Goal: Task Accomplishment & Management: Complete application form

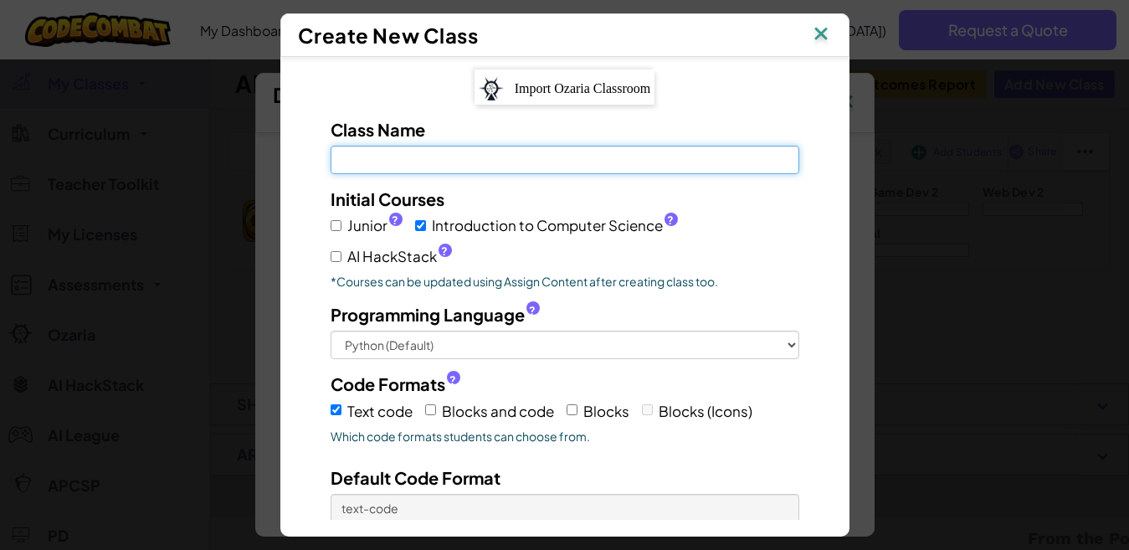
click at [415, 161] on input "Class Name Field is required" at bounding box center [564, 160] width 469 height 28
type input "HOME TUTS"
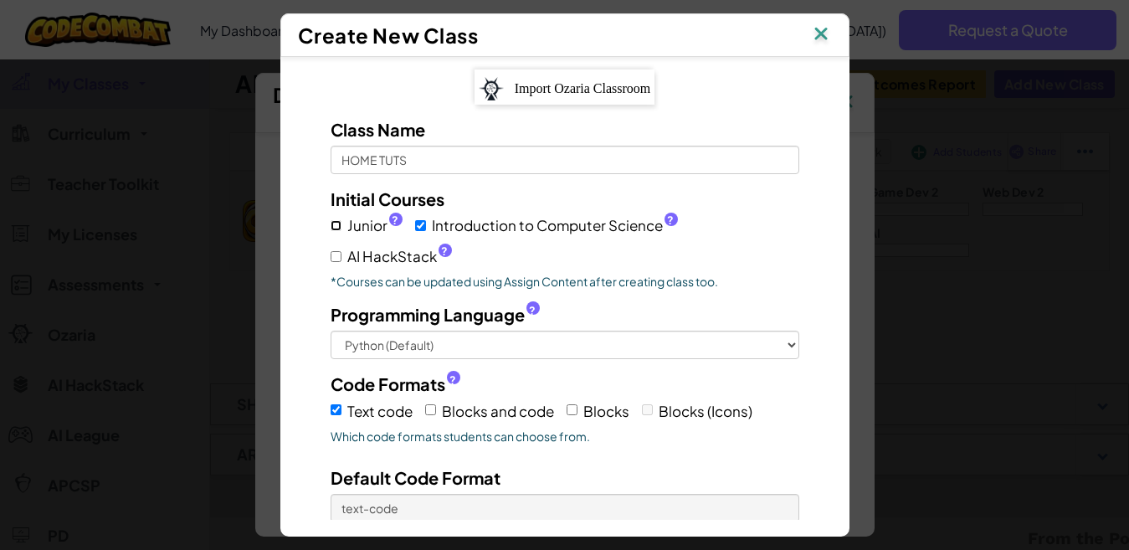
click at [330, 227] on input "Junior ?" at bounding box center [335, 225] width 11 height 11
checkbox input "true"
click at [330, 258] on input "AI HackStack ?" at bounding box center [335, 256] width 11 height 11
checkbox input "true"
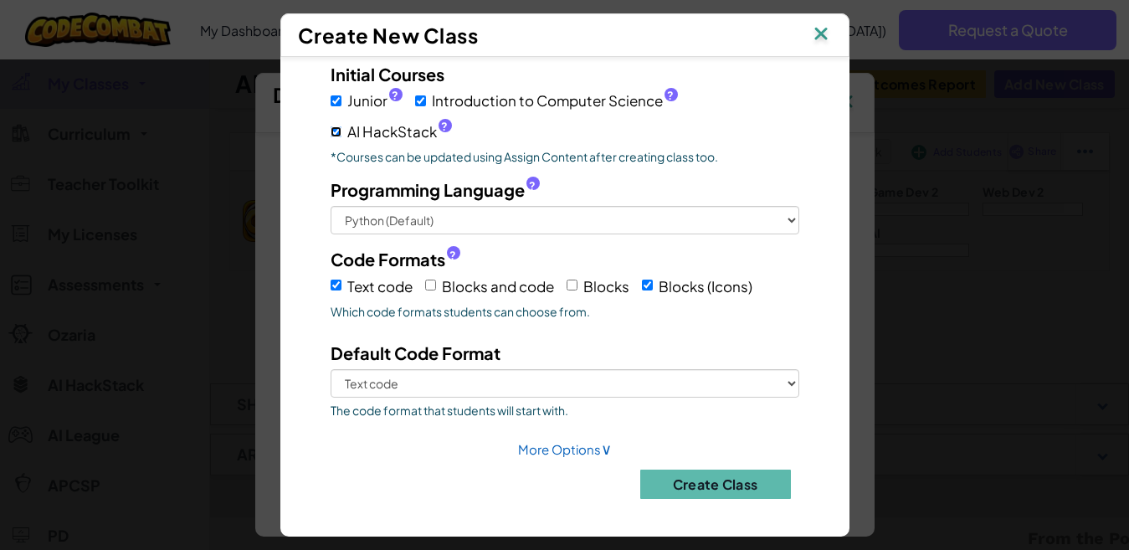
scroll to position [125, 0]
click at [425, 284] on input "Blocks and code" at bounding box center [430, 284] width 11 height 11
checkbox input "true"
click at [566, 279] on input "Blocks" at bounding box center [571, 284] width 11 height 11
checkbox input "true"
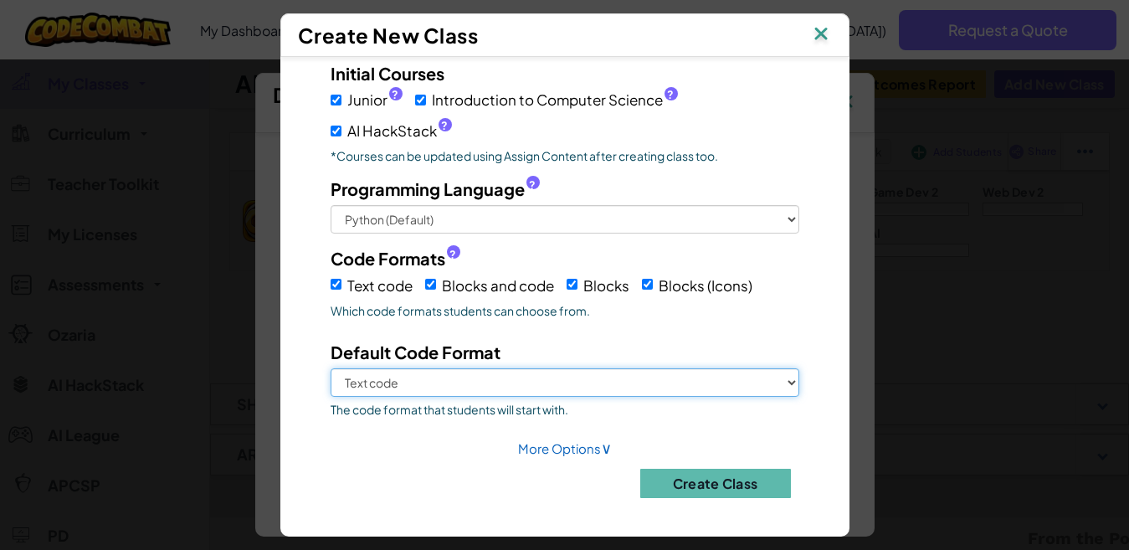
click at [755, 384] on select "Text code Blocks and code Blocks Blocks (Icons)" at bounding box center [564, 382] width 469 height 28
select select "blocks-and-code"
click at [330, 368] on select "Text code Blocks and code Blocks Blocks (Icons)" at bounding box center [564, 382] width 469 height 28
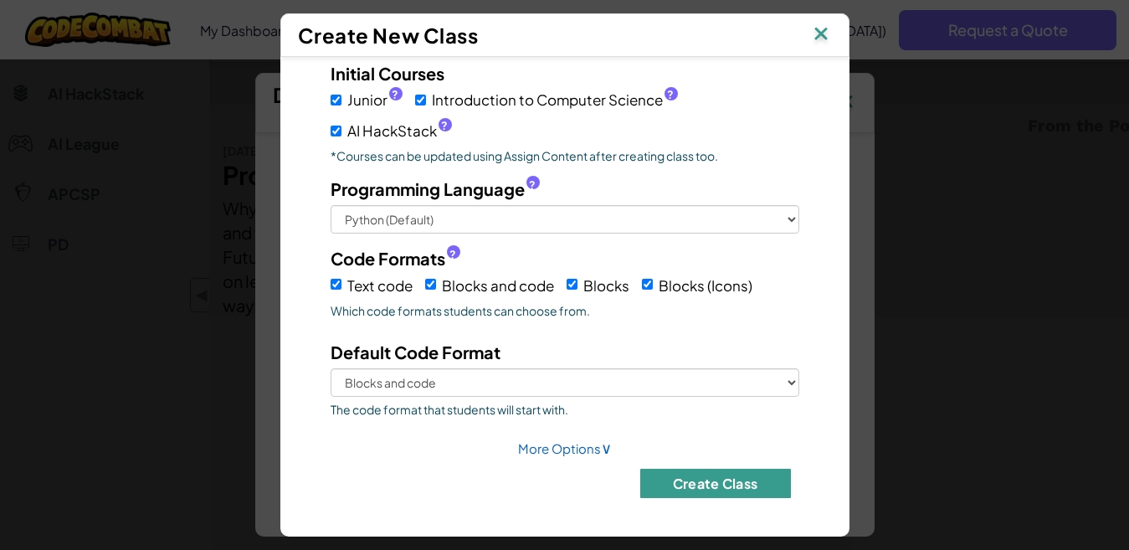
click at [699, 487] on button "Create Class" at bounding box center [715, 483] width 151 height 29
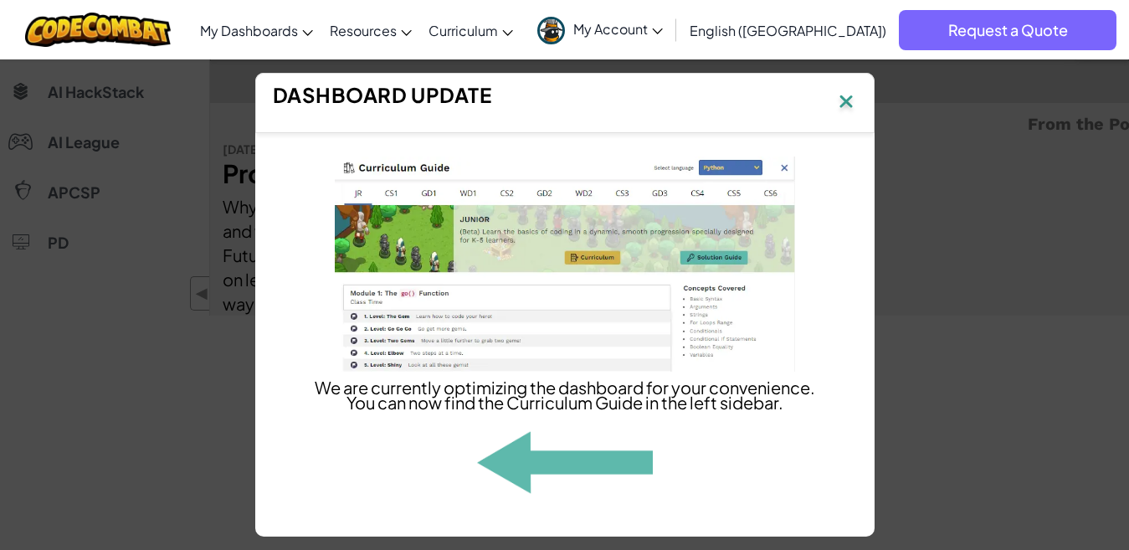
scroll to position [587, 0]
click at [846, 95] on img at bounding box center [846, 102] width 22 height 25
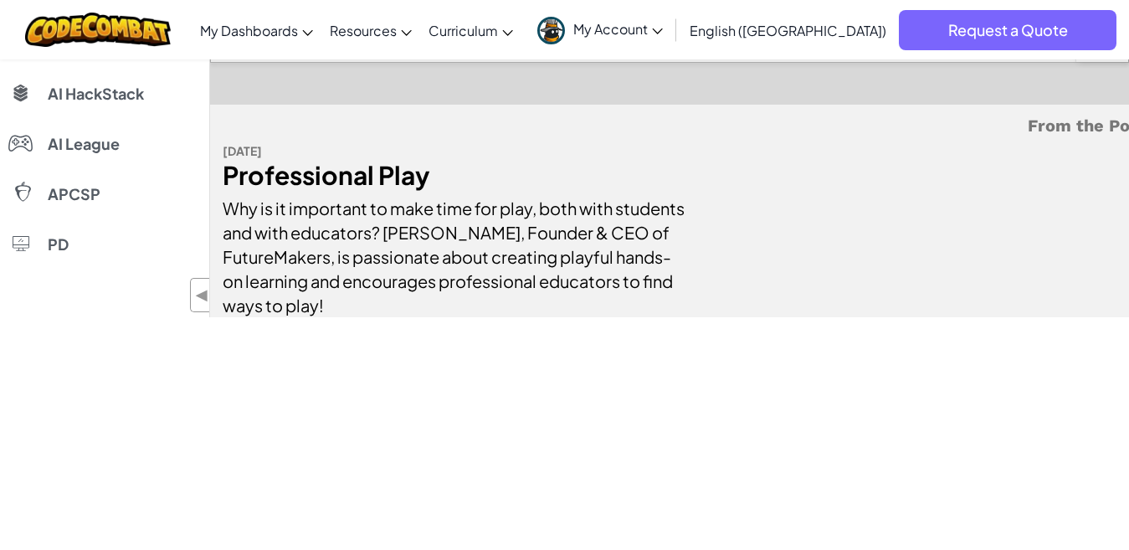
click at [663, 31] on icon at bounding box center [658, 31] width 10 height 6
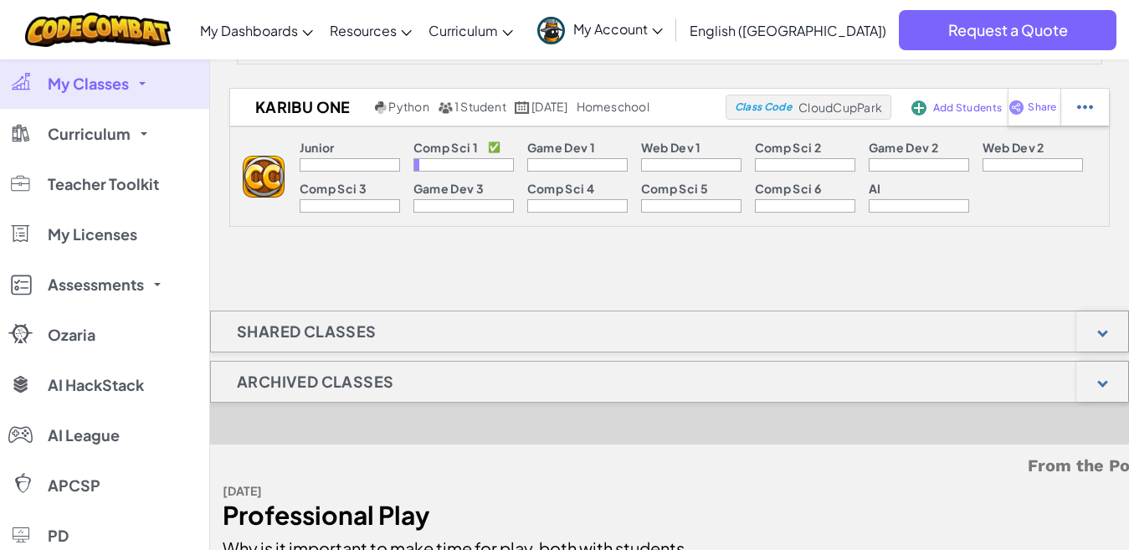
scroll to position [165, 0]
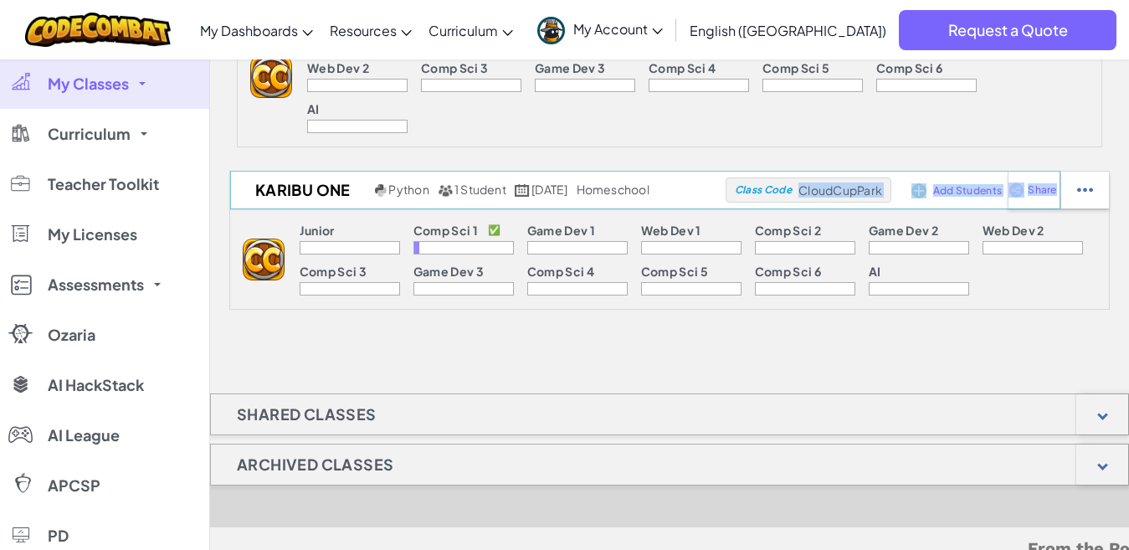
drag, startPoint x: 836, startPoint y: 187, endPoint x: 938, endPoint y: 188, distance: 102.1
click at [889, 158] on div "HOME TUTS Python 0 Students [DATE] Class Code BagSandPath Add Students Share Ju…" at bounding box center [669, 138] width 919 height 342
drag, startPoint x: 837, startPoint y: 187, endPoint x: 891, endPoint y: 191, distance: 53.7
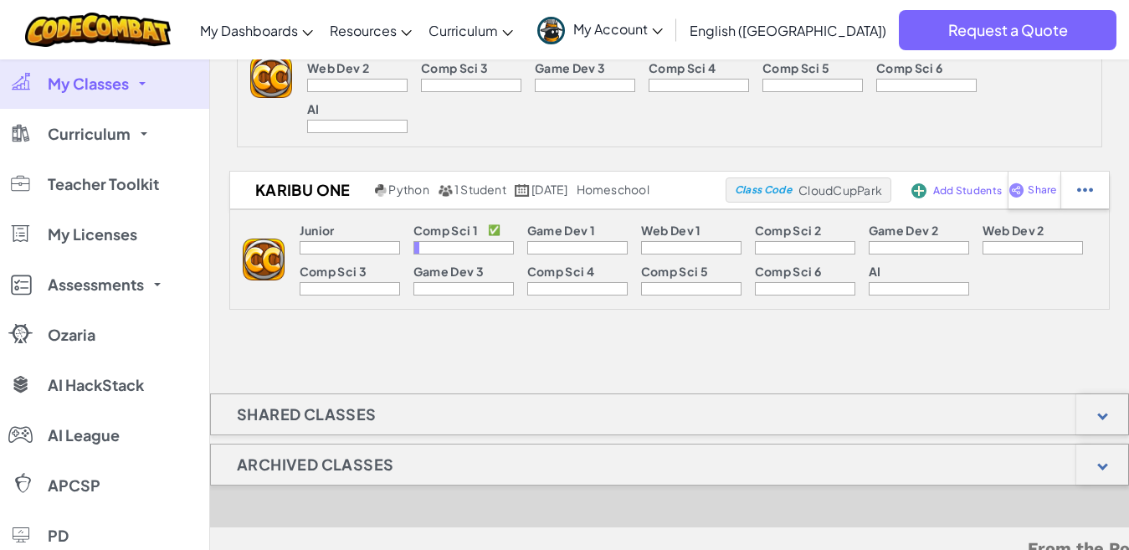
click at [812, 340] on div "HOME TUTS Python 0 Students [DATE] Class Code BagSandPath Add Students Share Ju…" at bounding box center [669, 353] width 919 height 772
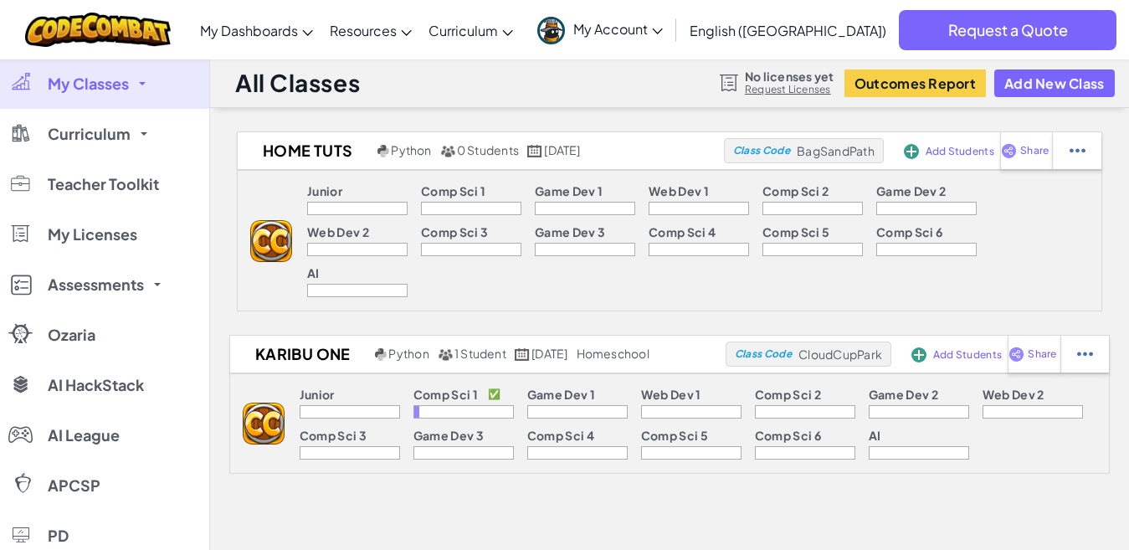
scroll to position [0, 0]
click at [663, 31] on span "My Account" at bounding box center [618, 29] width 90 height 18
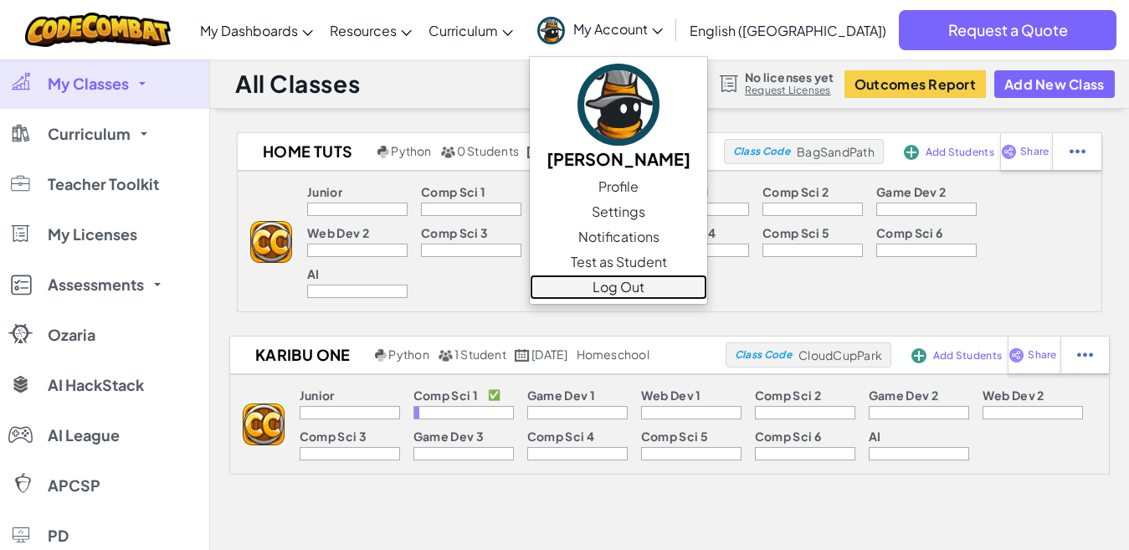
click at [704, 277] on link "Log Out" at bounding box center [618, 286] width 177 height 25
